Goal: Information Seeking & Learning: Learn about a topic

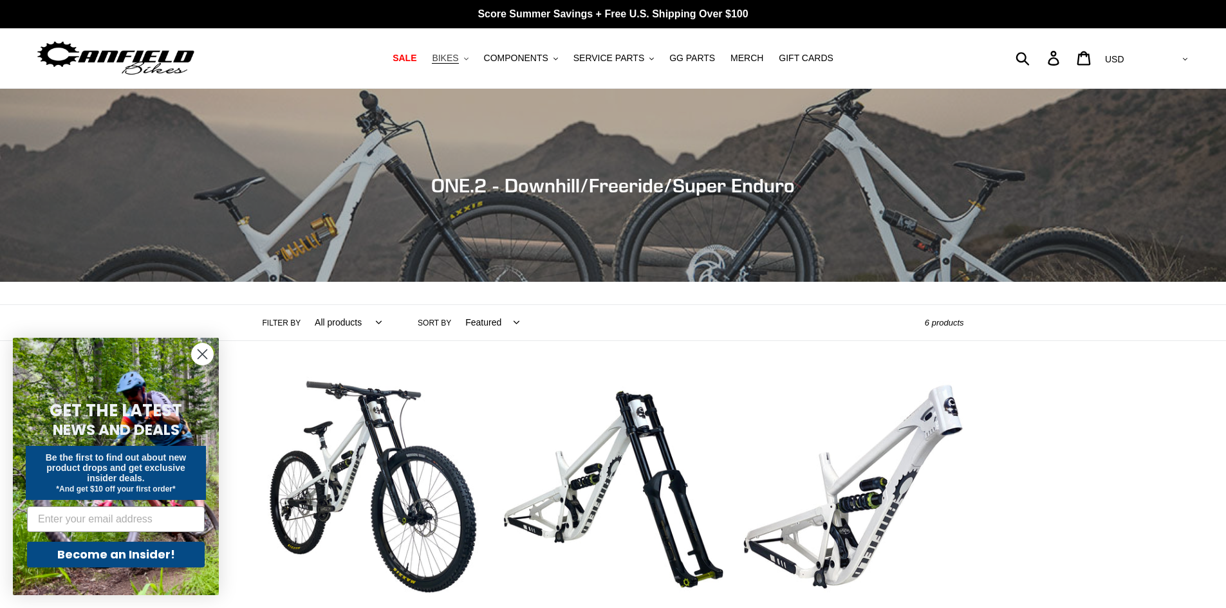
click at [458, 60] on span "BIKES" at bounding box center [445, 58] width 26 height 11
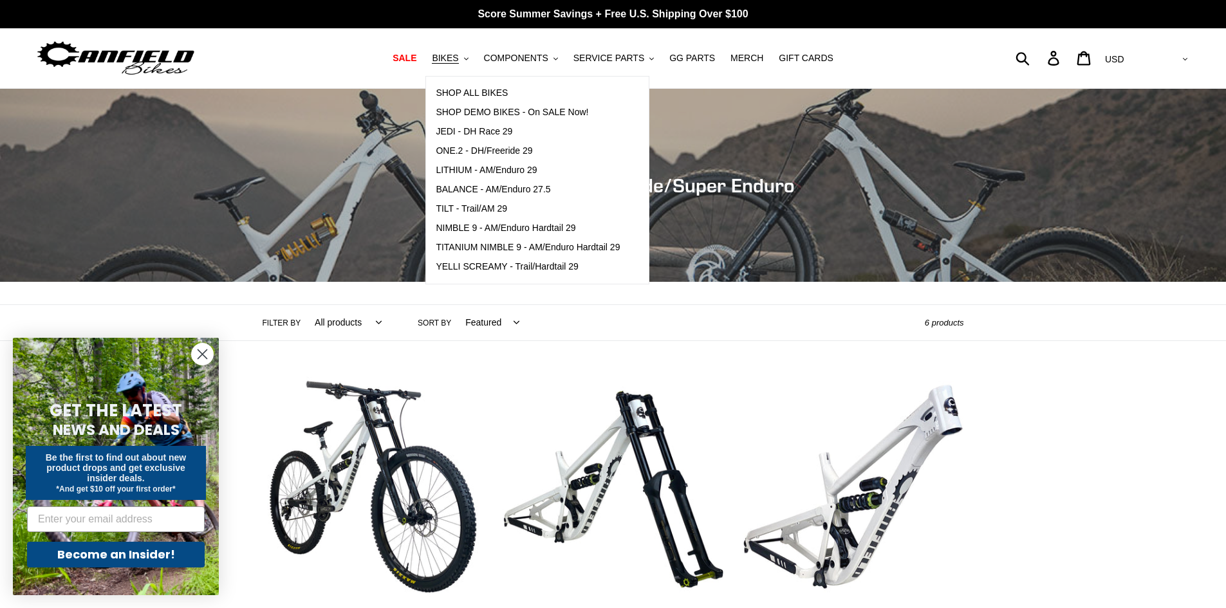
click at [380, 184] on h1 "Collection: ONE.2 - Downhill/Freeride/Super Enduro" at bounding box center [613, 185] width 772 height 23
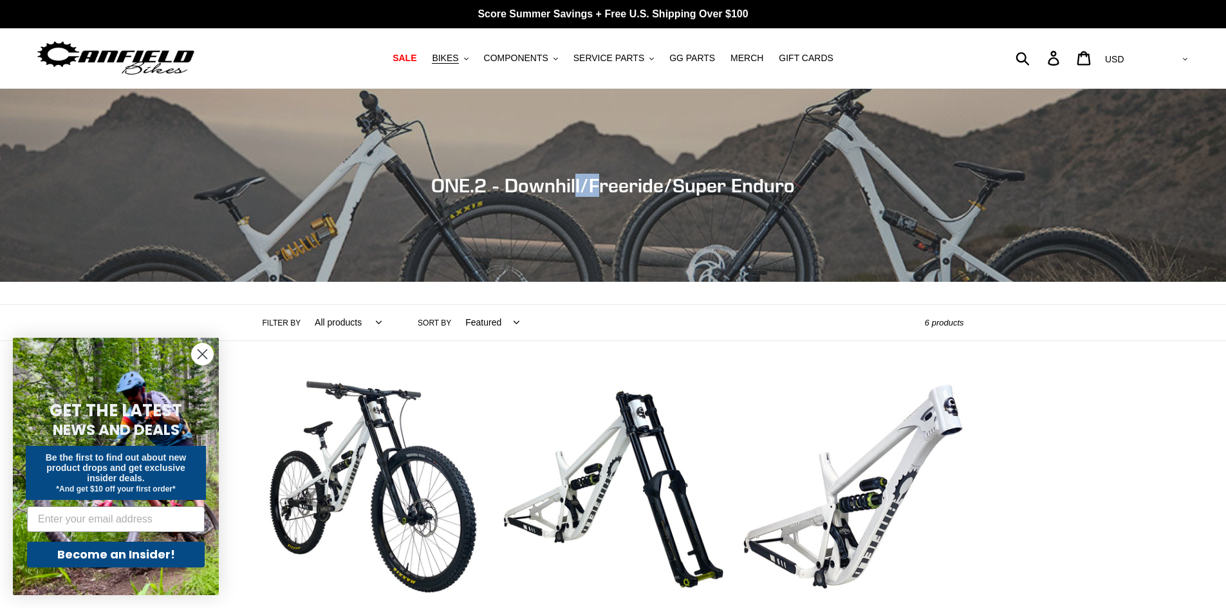
click at [380, 184] on h1 "Collection: ONE.2 - Downhill/Freeride/Super Enduro" at bounding box center [613, 185] width 772 height 23
click at [458, 58] on span "BIKES" at bounding box center [445, 58] width 26 height 11
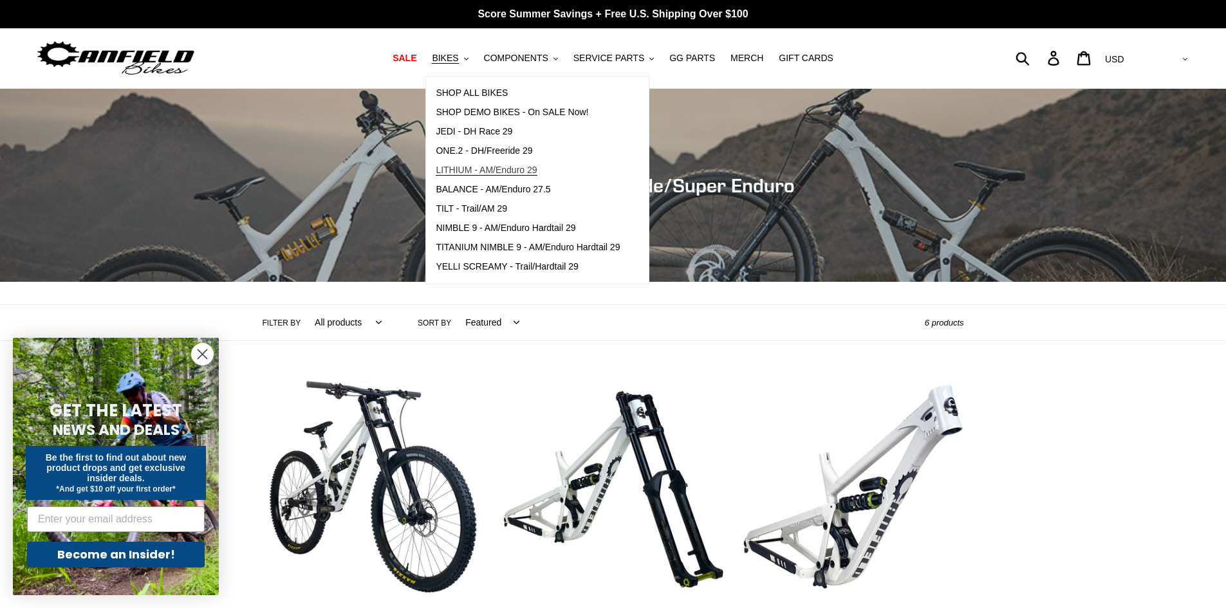
click at [476, 171] on span "LITHIUM - AM/Enduro 29" at bounding box center [486, 170] width 101 height 11
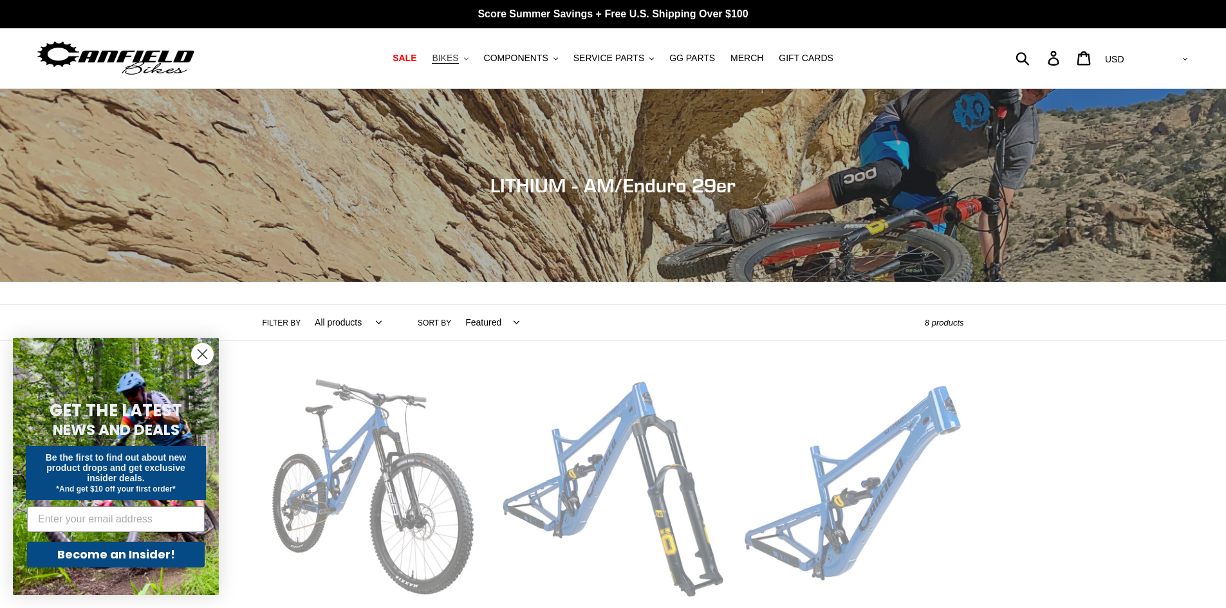
click at [458, 57] on span "BIKES" at bounding box center [445, 58] width 26 height 11
